Goal: Information Seeking & Learning: Compare options

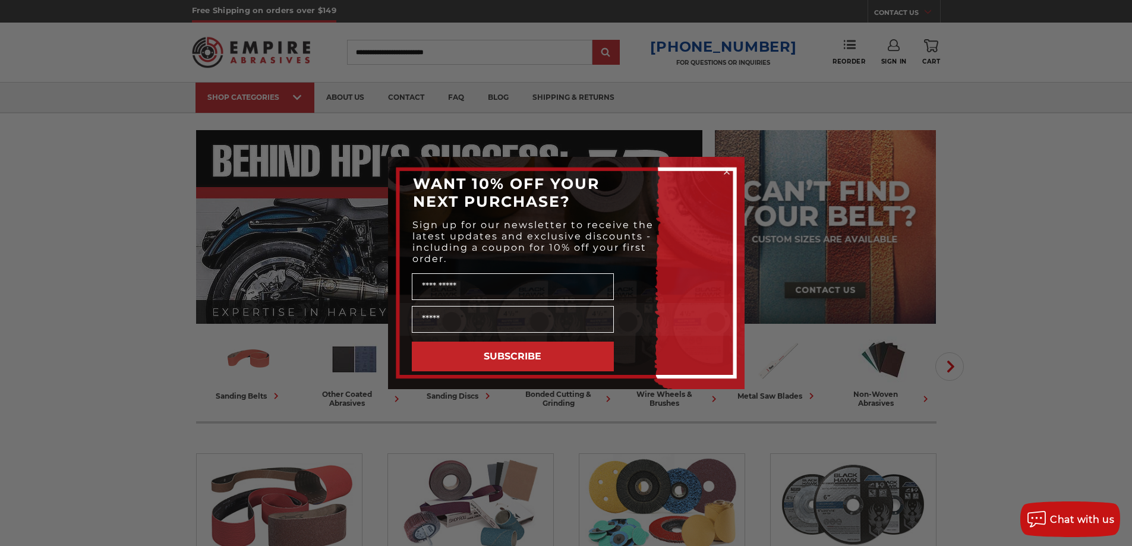
click at [727, 169] on circle "Close dialog" at bounding box center [726, 171] width 11 height 11
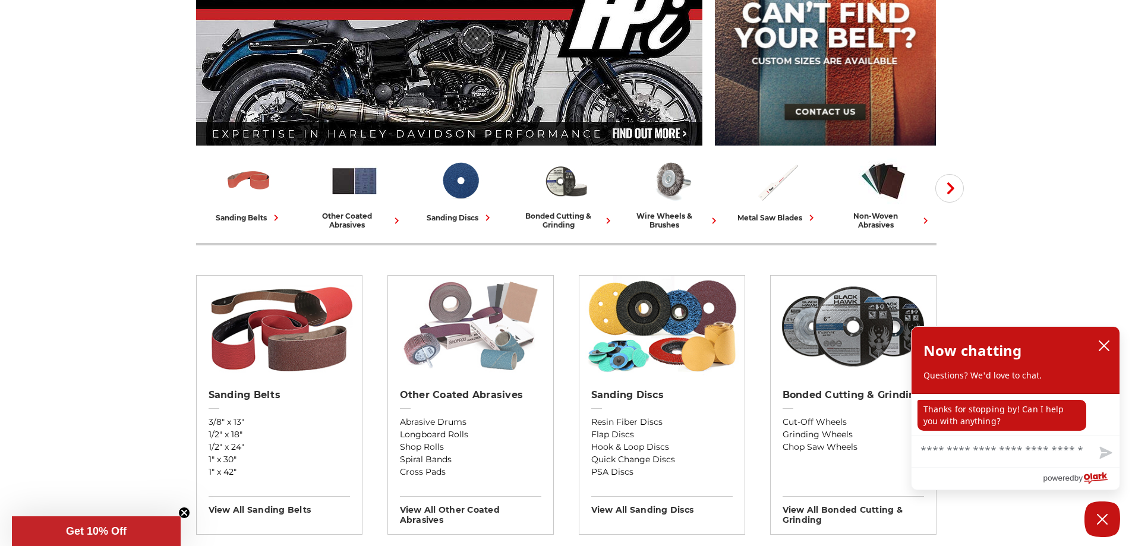
scroll to position [238, 0]
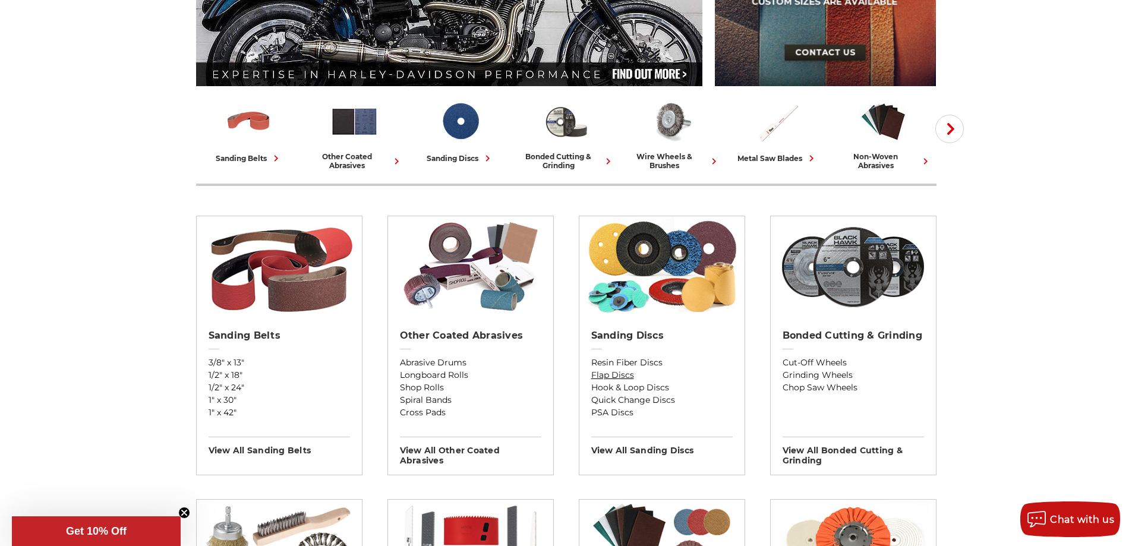
click at [609, 375] on link "Flap Discs" at bounding box center [661, 375] width 141 height 12
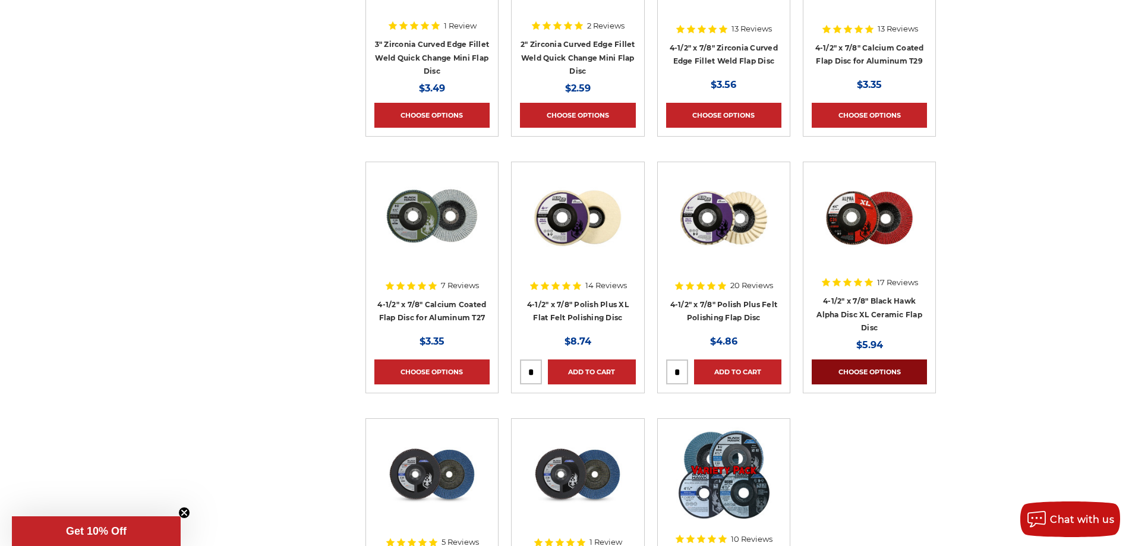
scroll to position [1010, 0]
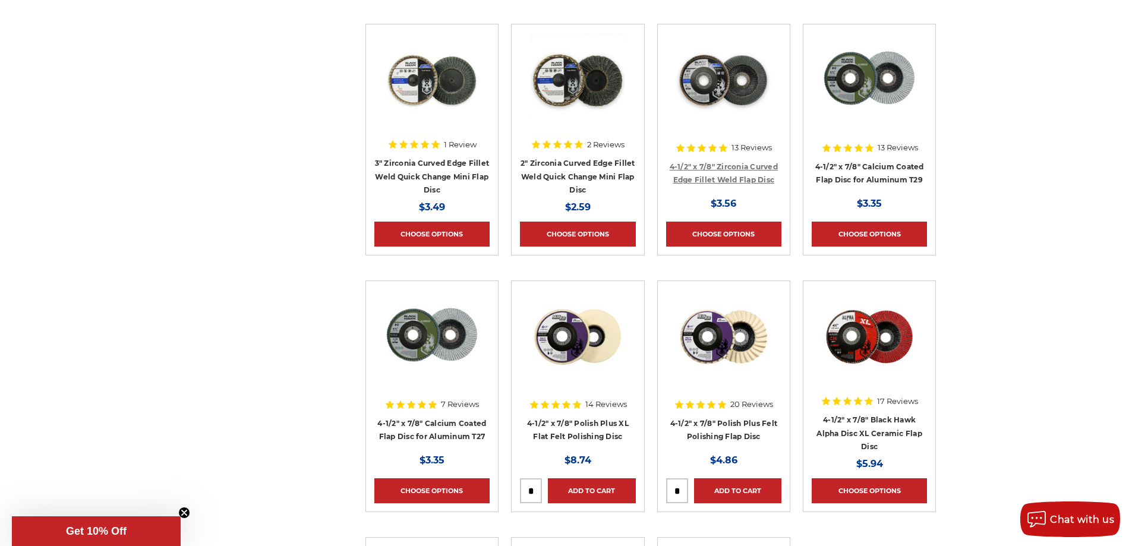
click at [715, 167] on link "4-1/2" x 7/8" Zirconia Curved Edge Fillet Weld Flap Disc" at bounding box center [723, 173] width 108 height 23
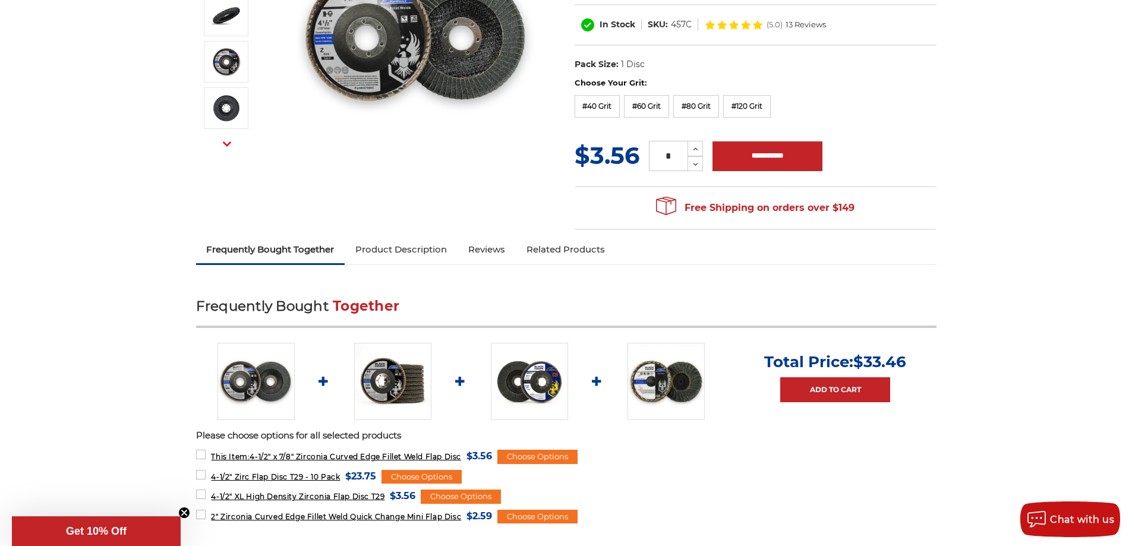
scroll to position [178, 0]
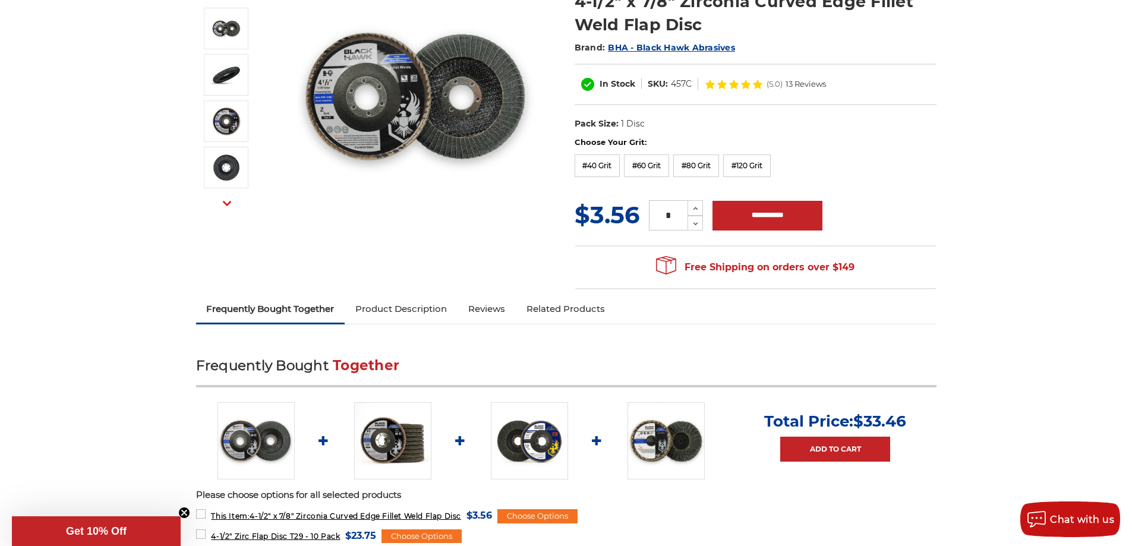
click at [386, 310] on link "Product Description" at bounding box center [401, 309] width 113 height 26
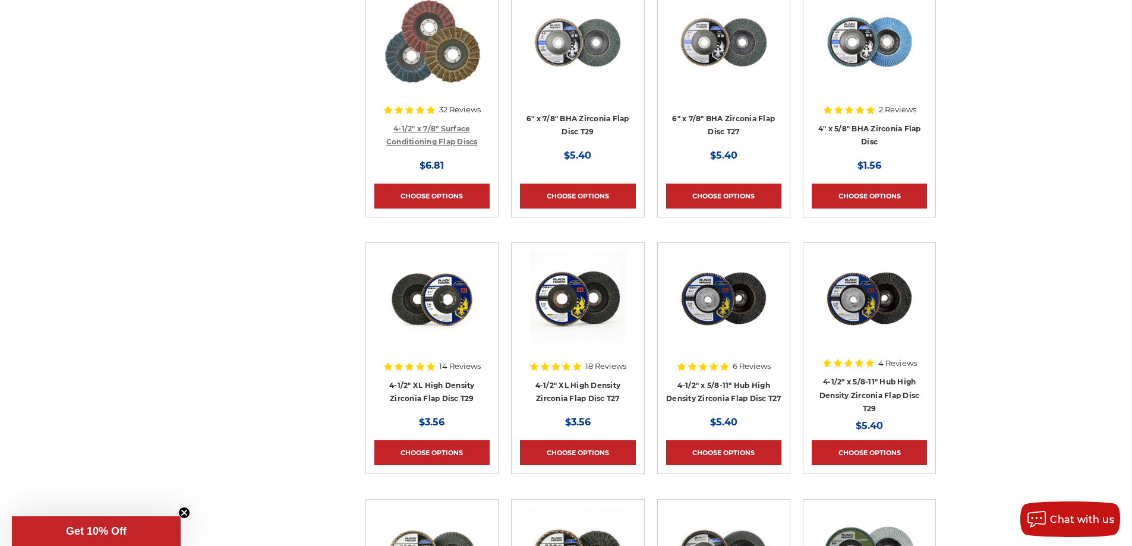
click at [421, 138] on link "4-1/2" x 7/8" Surface Conditioning Flap Discs" at bounding box center [431, 135] width 91 height 23
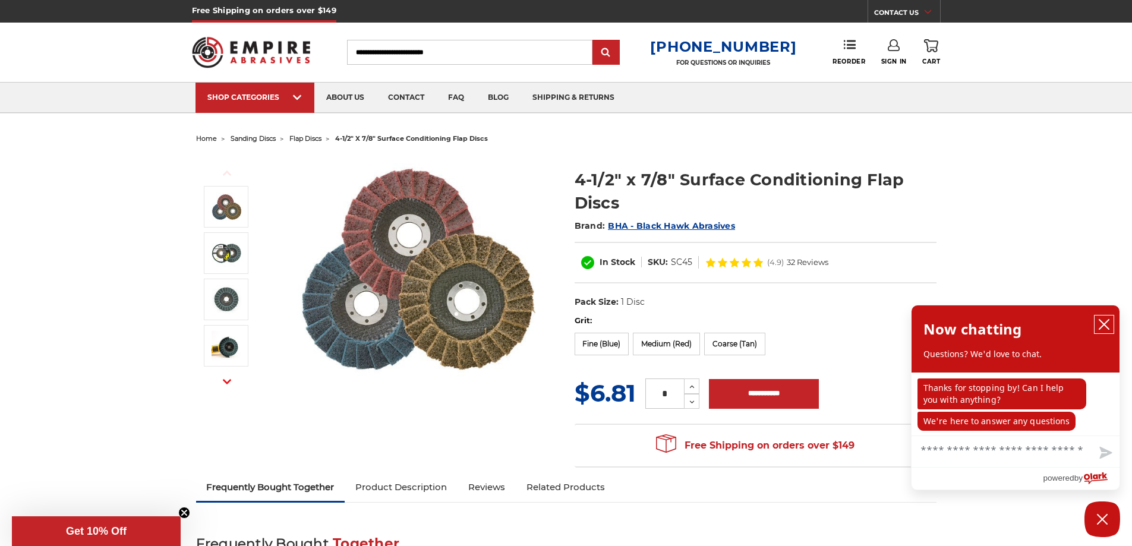
click at [1103, 318] on button "close chatbox" at bounding box center [1103, 324] width 19 height 18
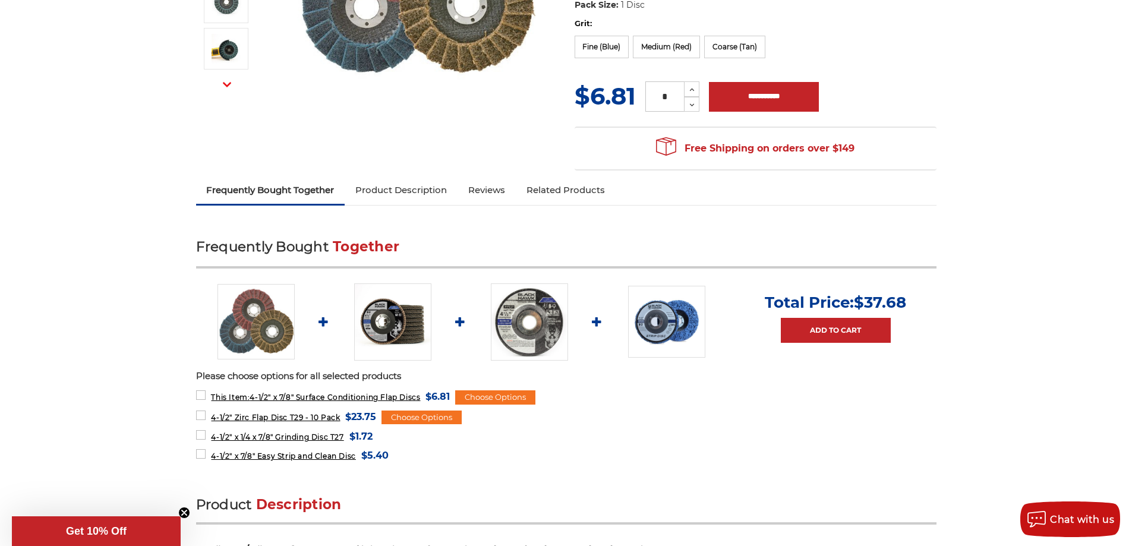
scroll to position [356, 0]
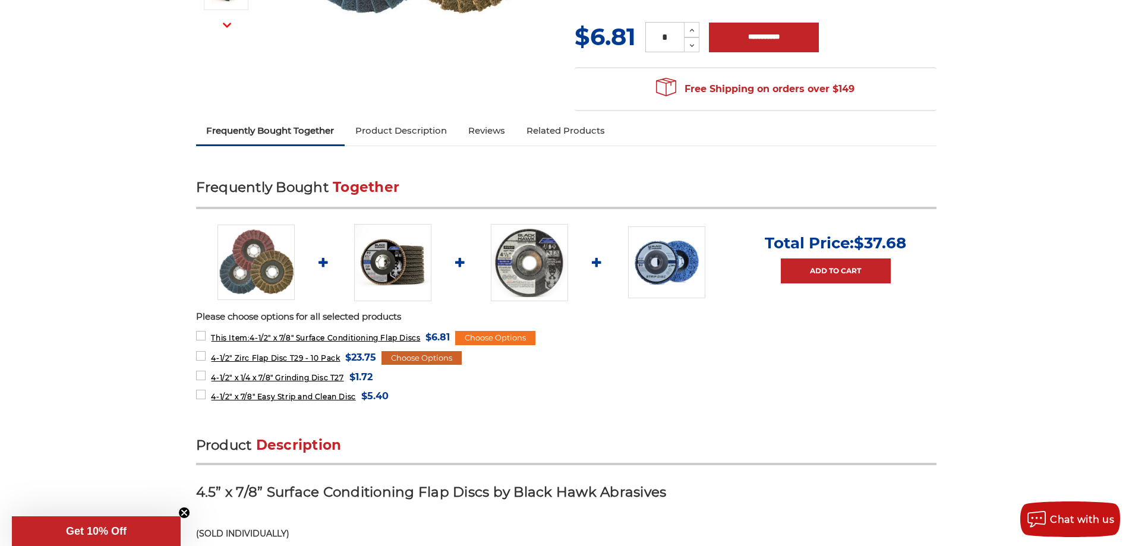
click at [417, 353] on div "Choose Options" at bounding box center [421, 358] width 80 height 14
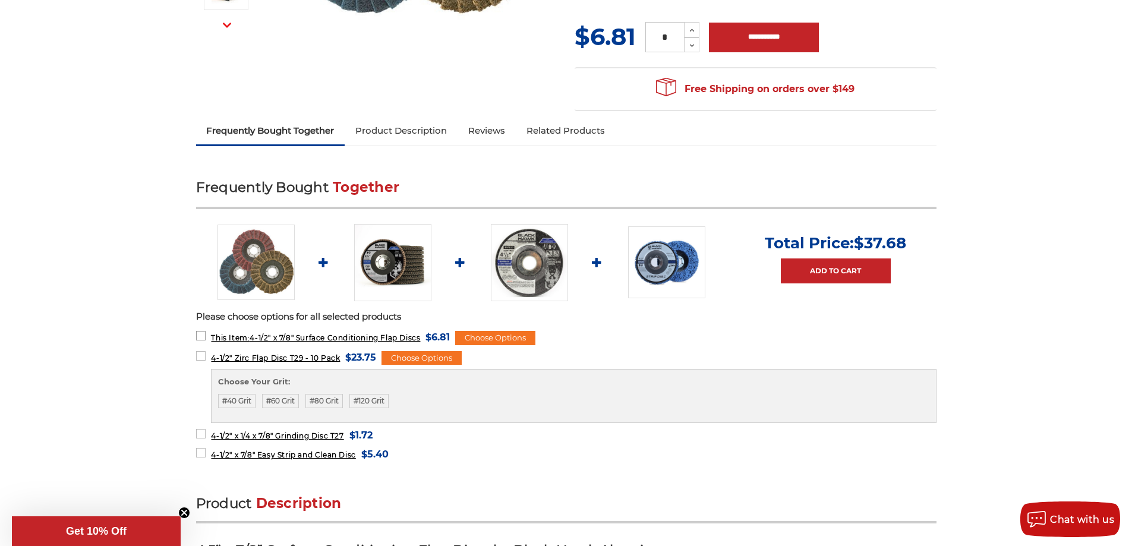
click at [333, 336] on span "This Item: 4-1/2" x 7/8" Surface Conditioning Flap Discs" at bounding box center [315, 337] width 209 height 9
click at [495, 333] on div "Choose Options" at bounding box center [495, 338] width 80 height 14
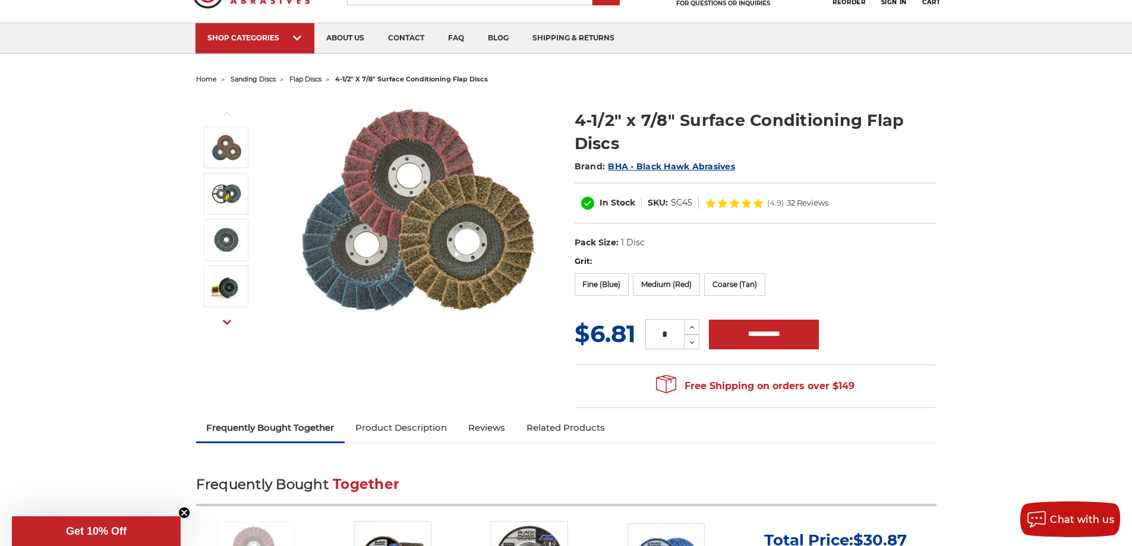
scroll to position [0, 0]
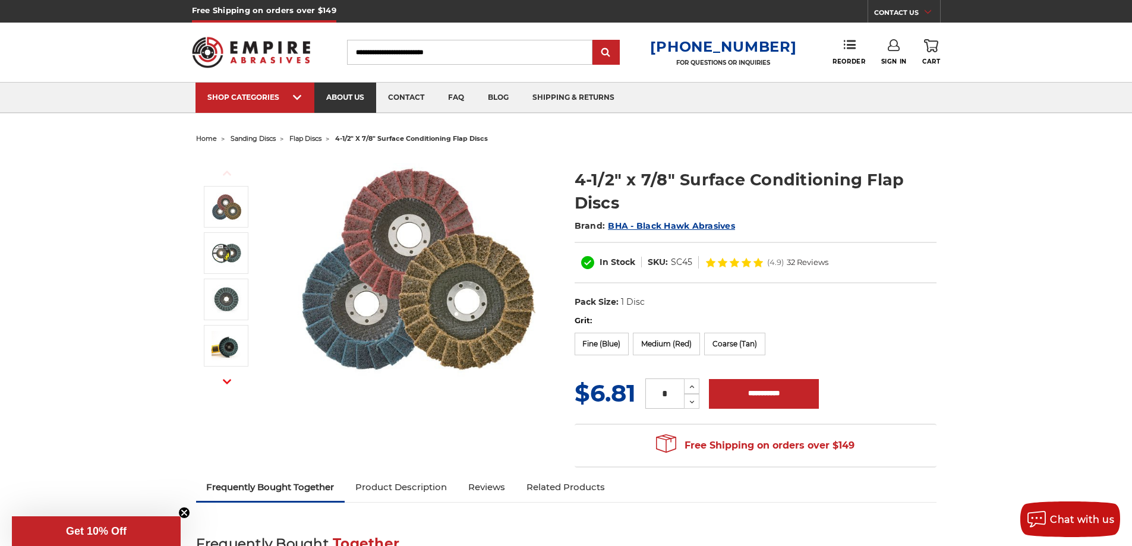
click at [340, 99] on link "about us" at bounding box center [345, 98] width 62 height 30
